Goal: Communication & Community: Answer question/provide support

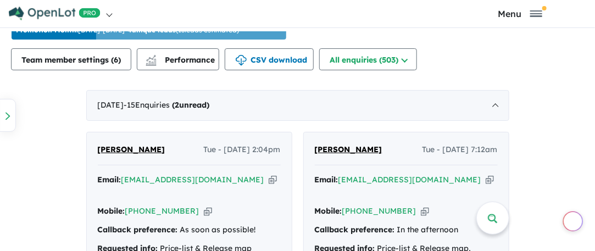
scroll to position [660, 0]
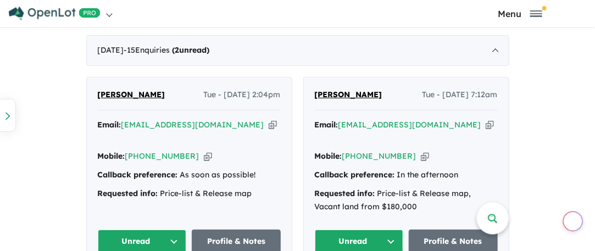
click at [396, 230] on button "Unread" at bounding box center [359, 242] width 89 height 24
click at [385, 230] on button "Unread" at bounding box center [359, 242] width 89 height 24
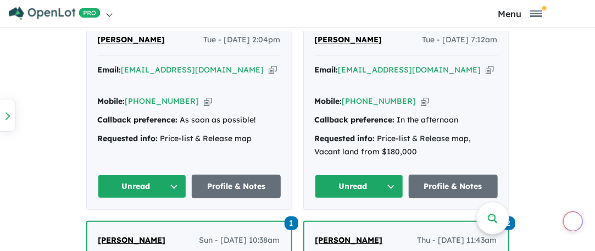
click at [392, 175] on button "Unread" at bounding box center [359, 187] width 89 height 24
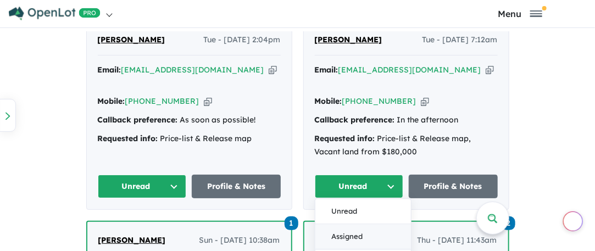
click at [349, 225] on button "Assigned" at bounding box center [364, 237] width 96 height 25
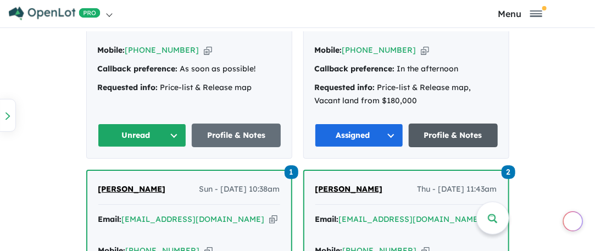
scroll to position [825, 0]
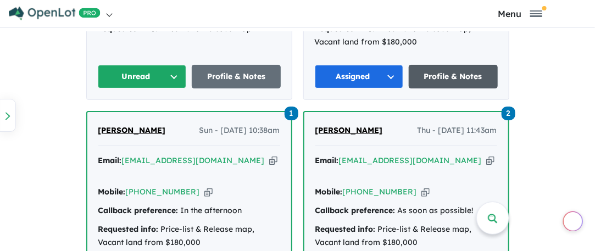
click at [451, 65] on link "Profile & Notes" at bounding box center [453, 77] width 89 height 24
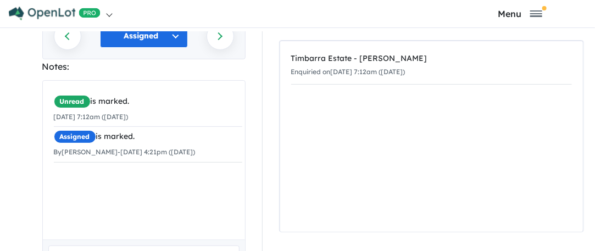
scroll to position [220, 0]
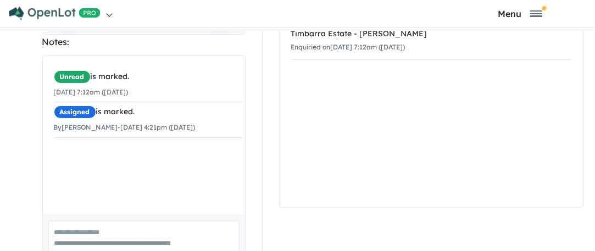
click at [82, 221] on textarea at bounding box center [143, 244] width 191 height 46
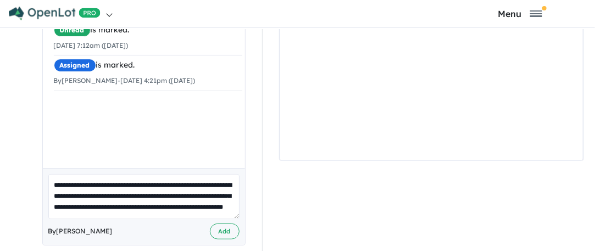
scroll to position [3, 0]
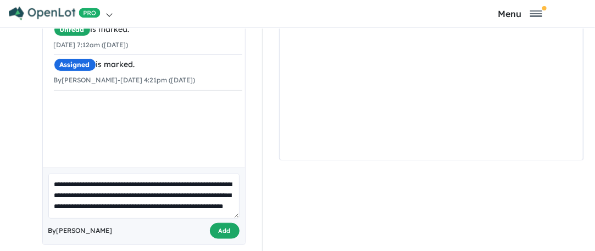
type textarea "**********"
click at [216, 223] on button "Add" at bounding box center [225, 231] width 30 height 16
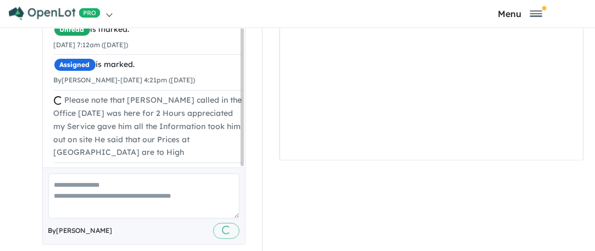
scroll to position [0, 0]
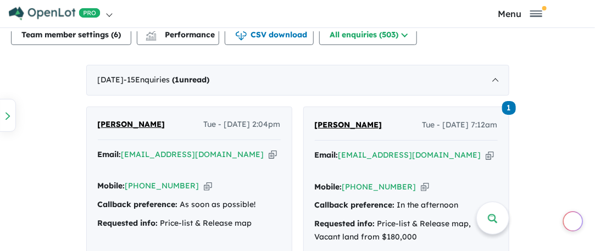
scroll to position [660, 0]
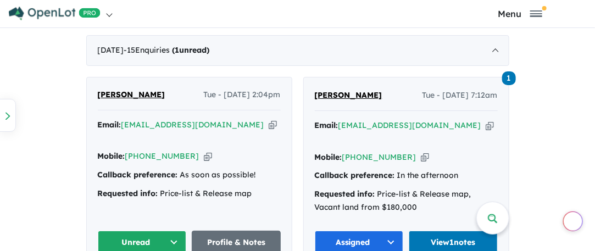
click at [178, 231] on button "Unread" at bounding box center [142, 243] width 89 height 24
click at [171, 231] on button "Unread" at bounding box center [142, 243] width 89 height 24
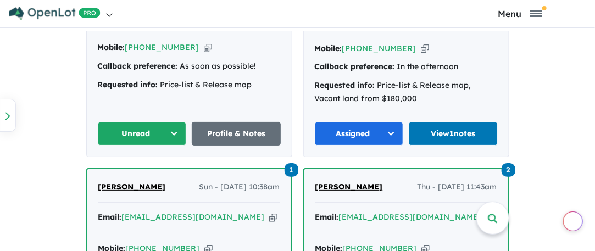
scroll to position [770, 0]
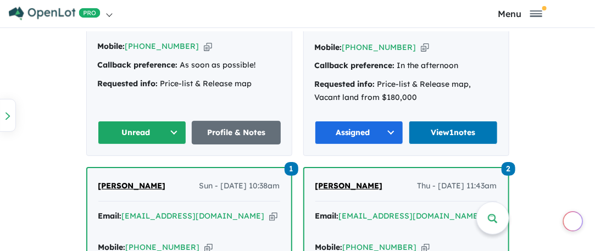
click at [175, 121] on button "Unread" at bounding box center [142, 133] width 89 height 24
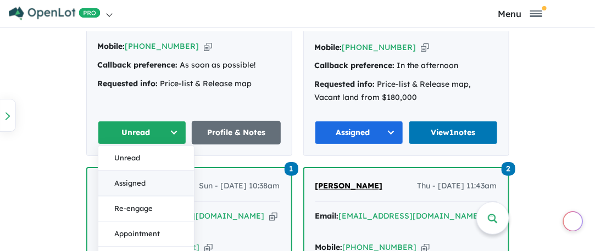
click at [133, 171] on button "Assigned" at bounding box center [146, 183] width 96 height 25
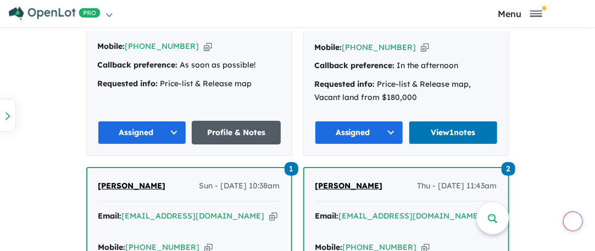
click at [227, 121] on link "Profile & Notes" at bounding box center [236, 133] width 89 height 24
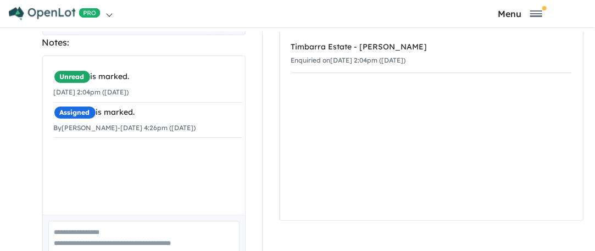
scroll to position [251, 0]
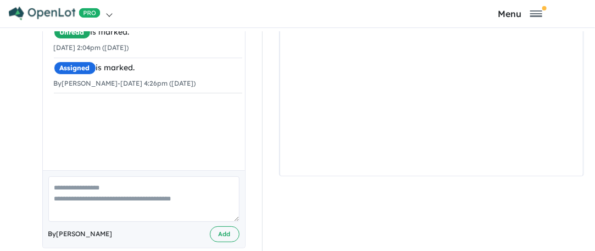
click at [69, 178] on textarea at bounding box center [143, 199] width 191 height 46
type textarea "*"
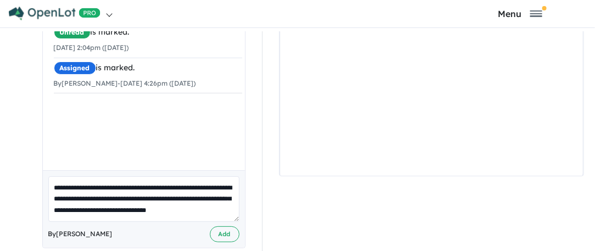
scroll to position [4, 0]
type textarea "**********"
click at [227, 226] on button "Add" at bounding box center [225, 234] width 30 height 16
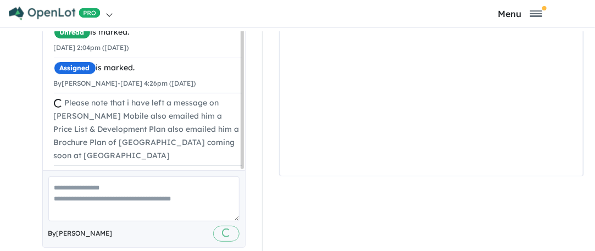
scroll to position [0, 0]
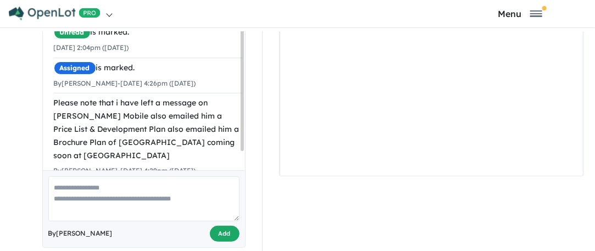
click at [215, 226] on button "Add" at bounding box center [225, 234] width 30 height 16
